Goal: Check status: Check status

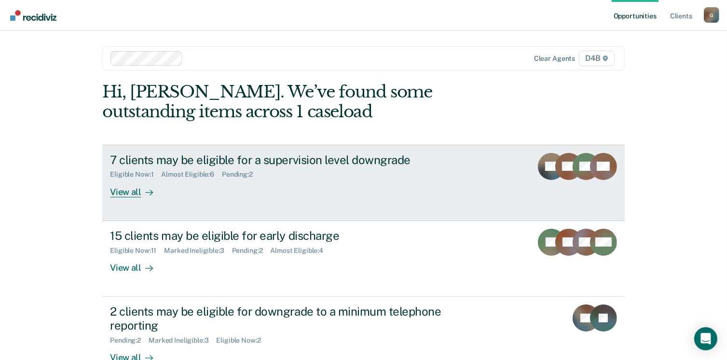
scroll to position [26, 0]
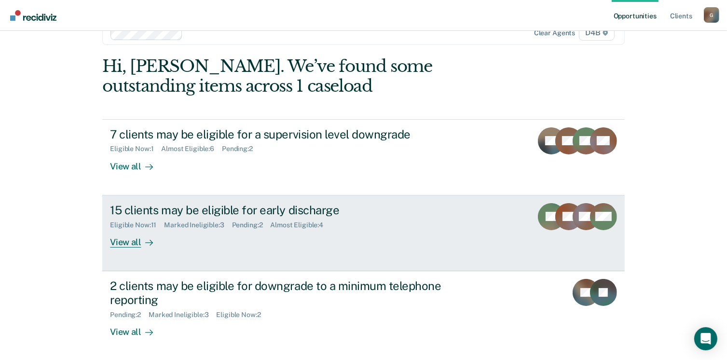
click at [122, 242] on div "View all" at bounding box center [137, 238] width 54 height 19
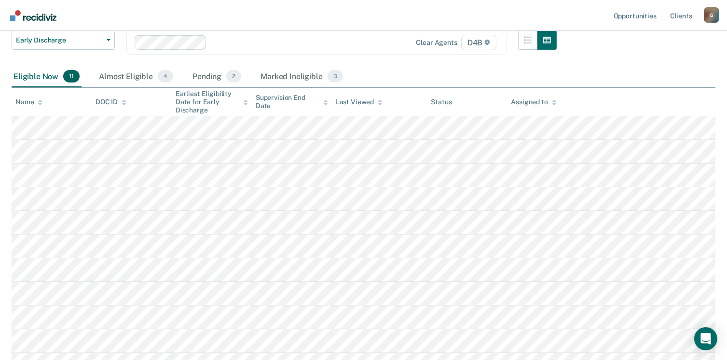
scroll to position [145, 0]
